Goal: Find specific page/section: Find specific page/section

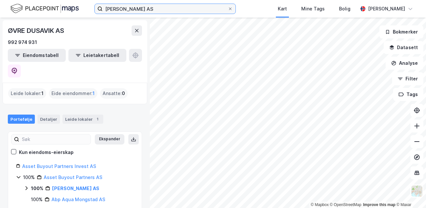
click at [168, 9] on input "[PERSON_NAME] AS" at bounding box center [165, 9] width 125 height 10
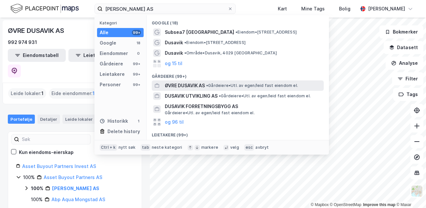
click at [204, 88] on span "ØVRE DUSAVIK AS" at bounding box center [185, 86] width 40 height 8
